Goal: Task Accomplishment & Management: Manage account settings

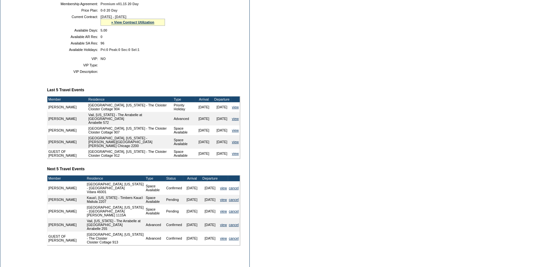
scroll to position [223, 0]
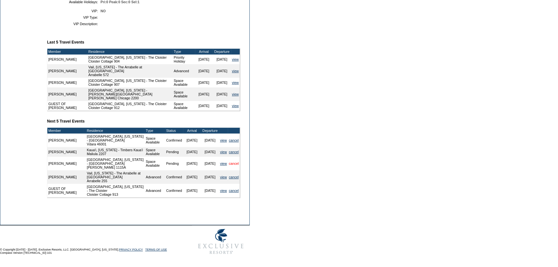
click at [234, 161] on link "cancel" at bounding box center [234, 163] width 10 height 4
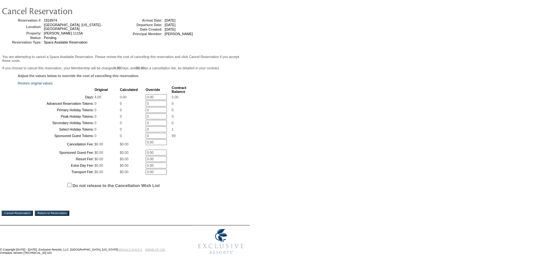
scroll to position [105, 0]
click at [27, 213] on input "Cancel Reservation" at bounding box center [17, 212] width 31 height 5
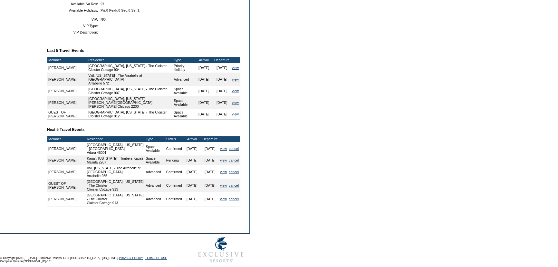
scroll to position [184, 0]
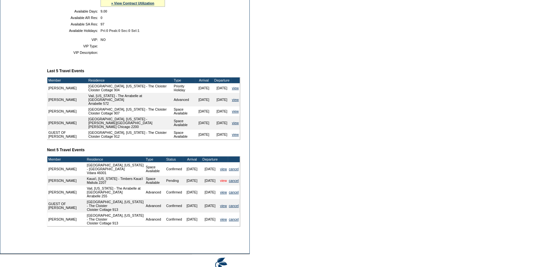
click at [220, 182] on link "view" at bounding box center [223, 180] width 7 height 4
